Goal: Check status: Check status

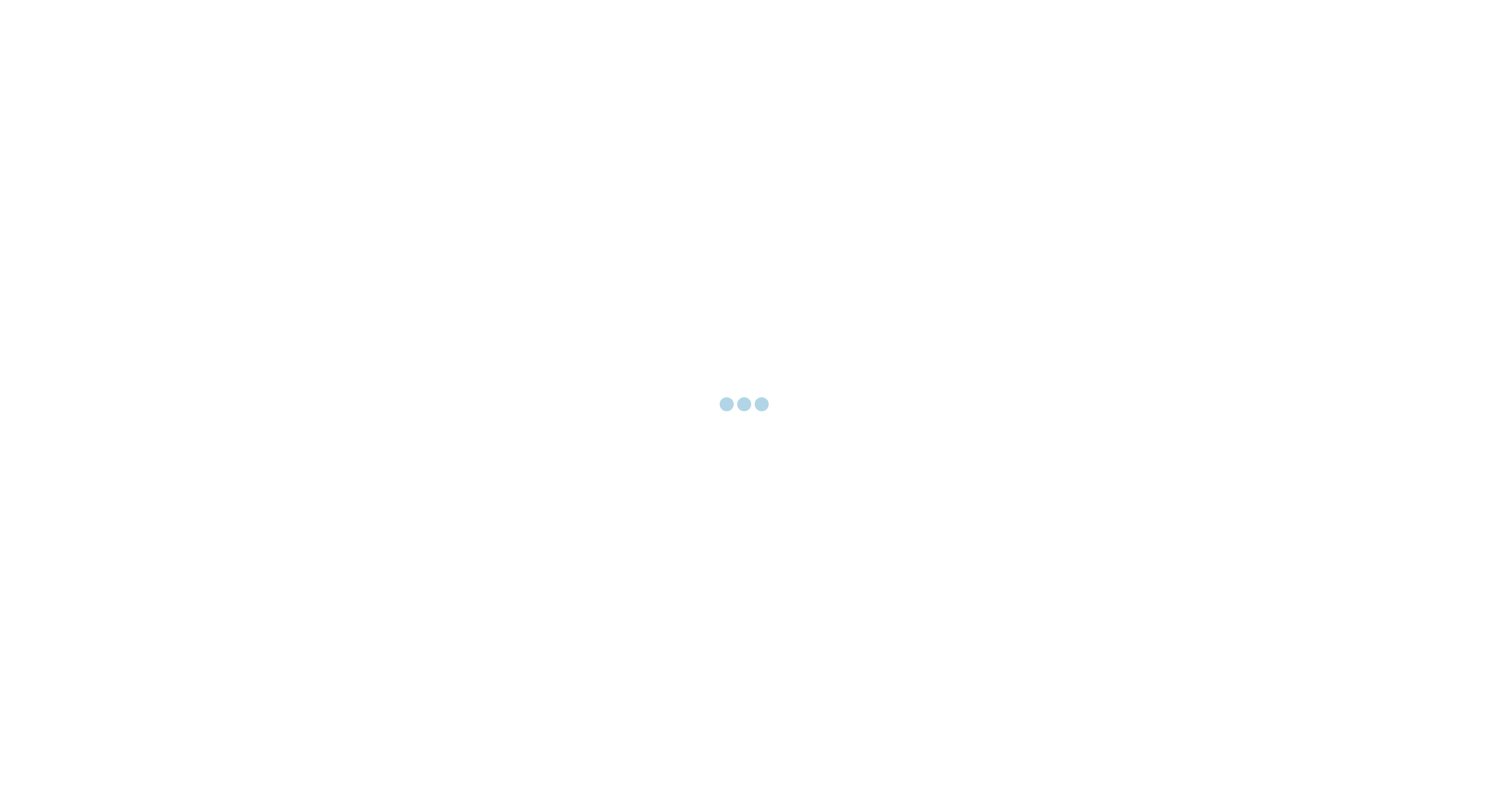
click at [632, 169] on div at bounding box center [744, 406] width 1488 height 812
click at [601, 140] on div at bounding box center [744, 406] width 1488 height 812
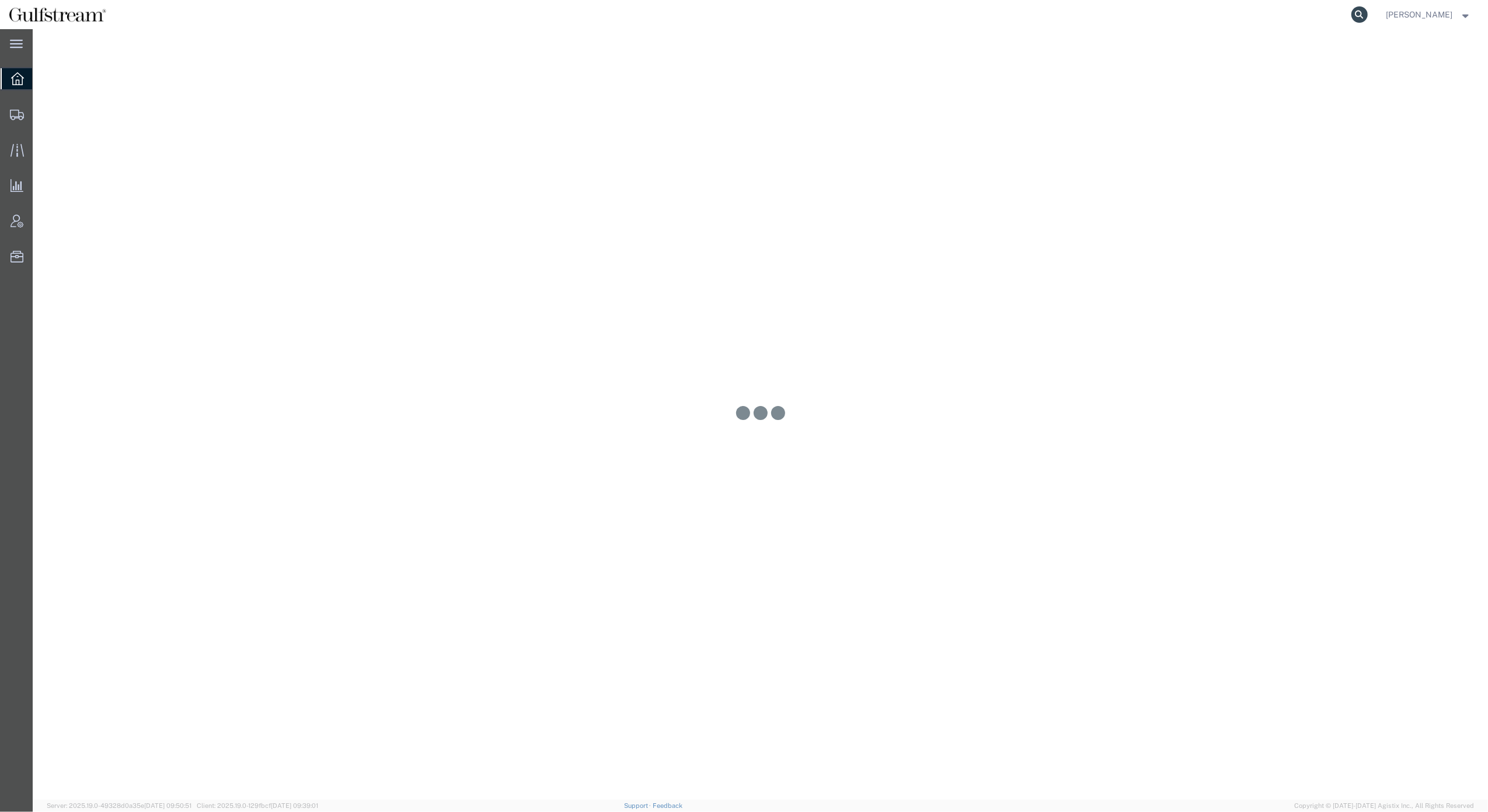
click at [1368, 14] on icon at bounding box center [1360, 14] width 16 height 16
click at [1058, 17] on input "search" at bounding box center [1174, 14] width 355 height 28
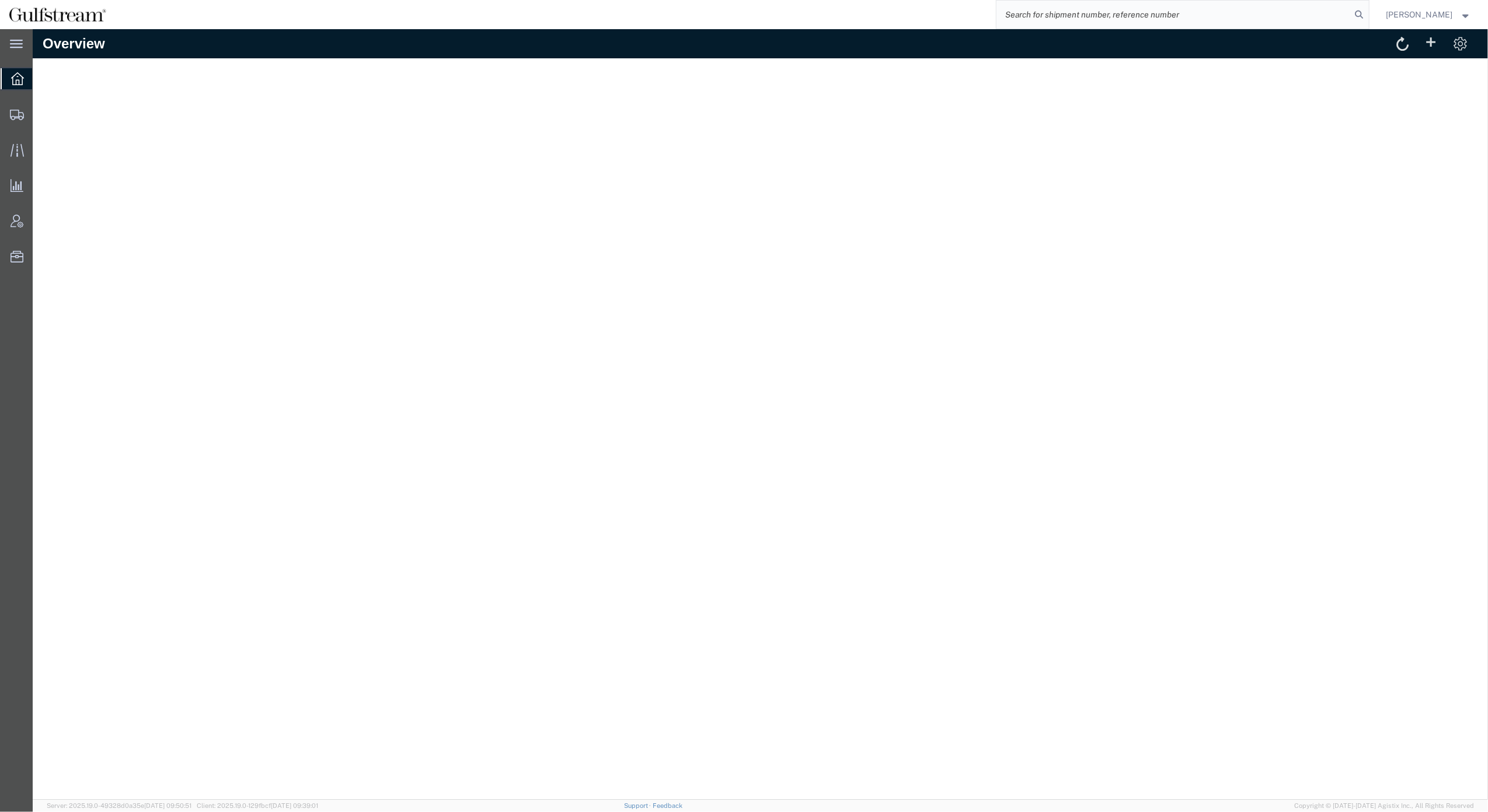
paste input "441533801336"
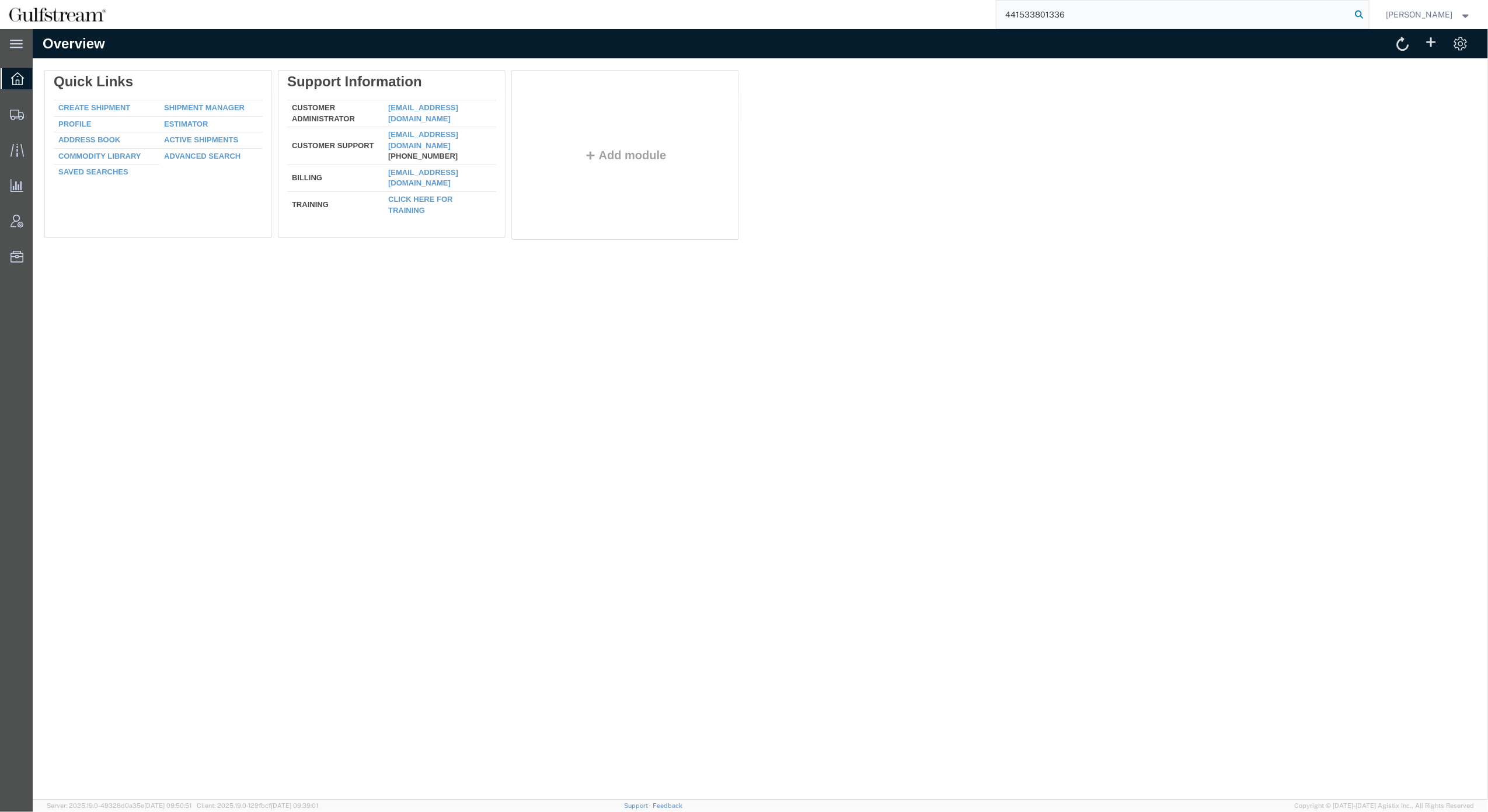
type input "441533801336"
drag, startPoint x: 1378, startPoint y: 13, endPoint x: 1045, endPoint y: 27, distance: 333.3
click at [1368, 13] on icon at bounding box center [1360, 14] width 16 height 16
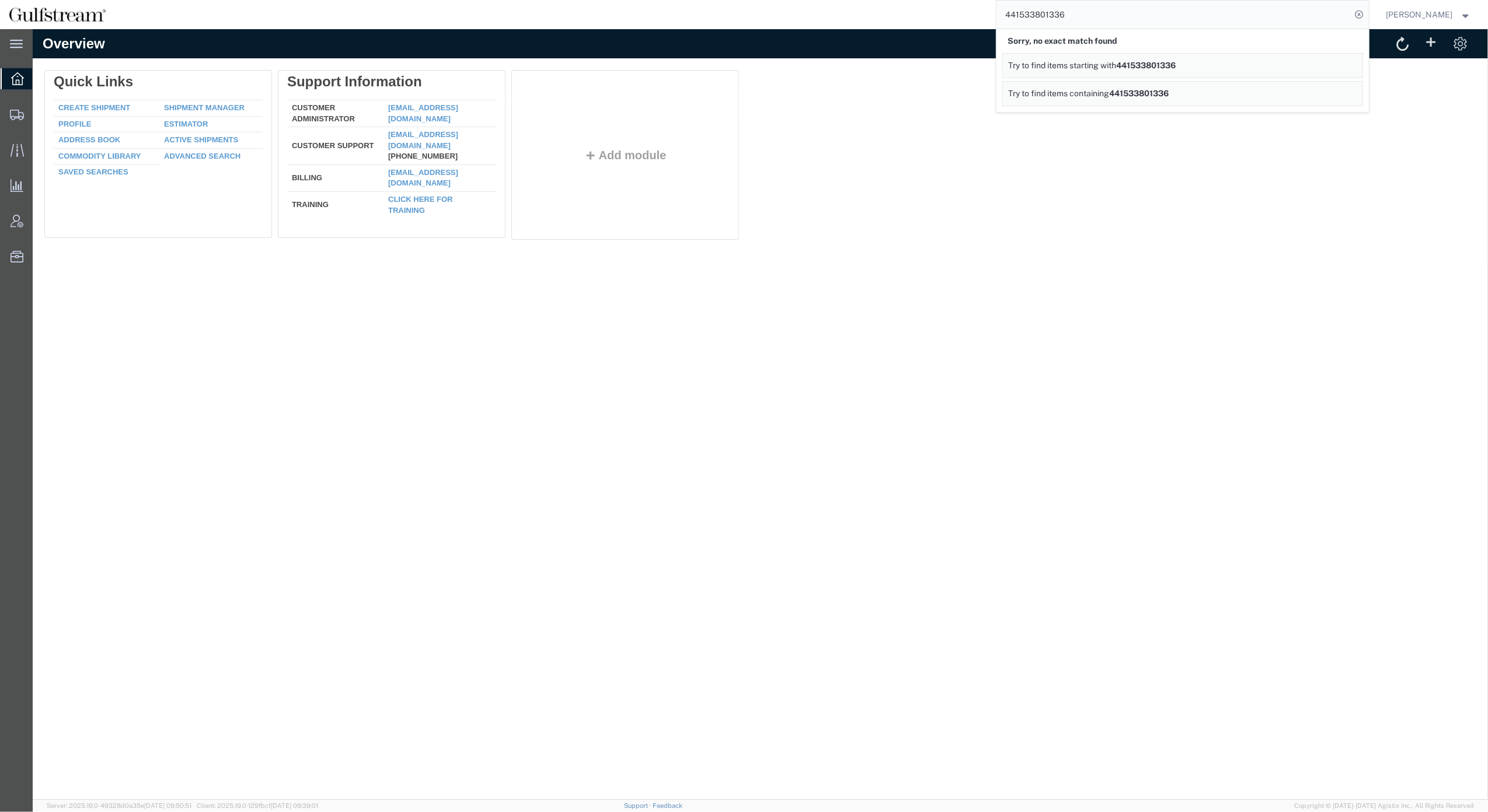
click at [900, 152] on div "Delete Quick Links Create Shipment Shipment Manager Profile Estimator Address B…" at bounding box center [760, 157] width 1432 height 175
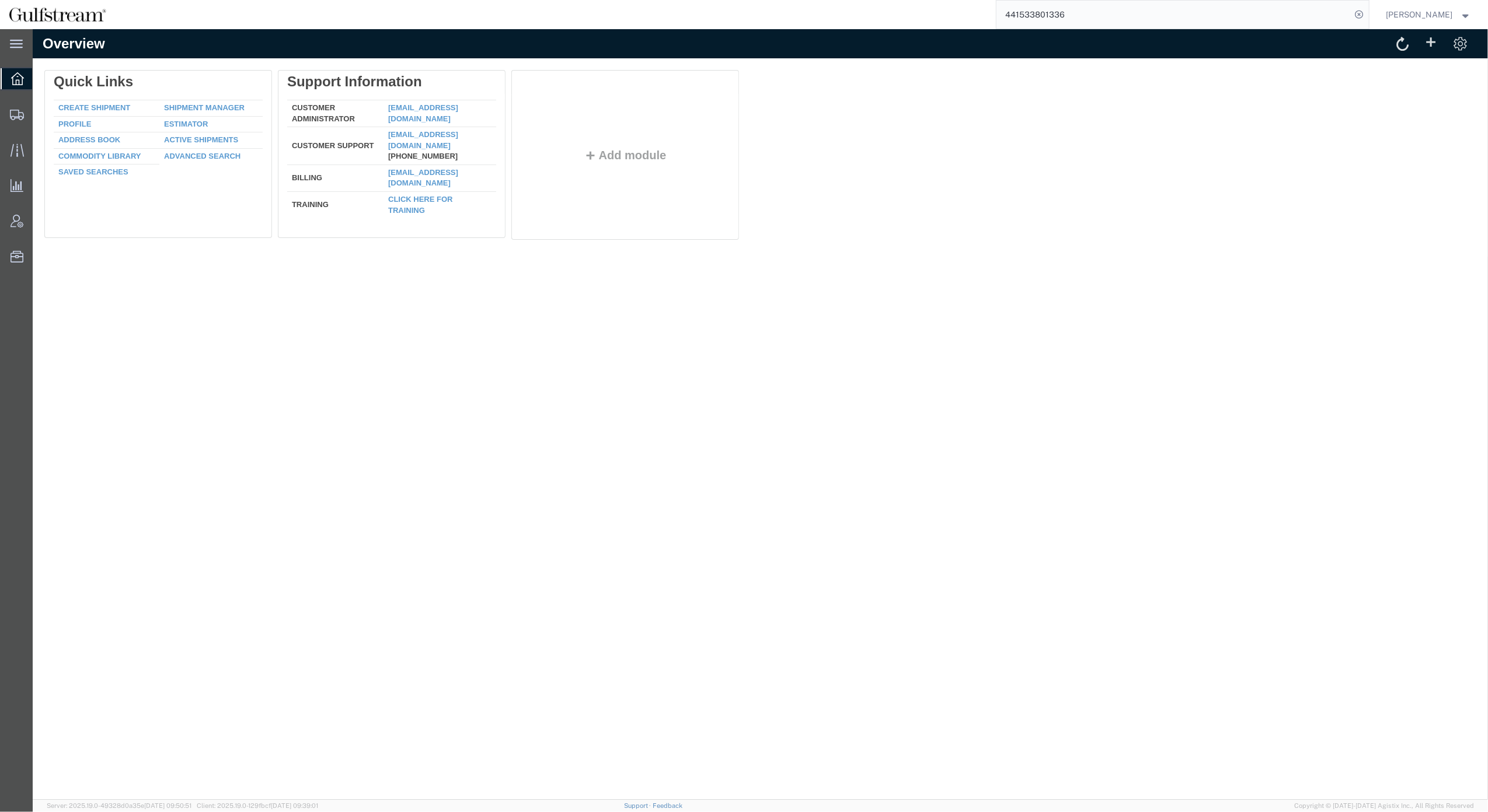
click at [816, 44] on div at bounding box center [1124, 47] width 727 height 21
click at [1368, 15] on icon at bounding box center [1360, 14] width 16 height 16
